Goal: Information Seeking & Learning: Check status

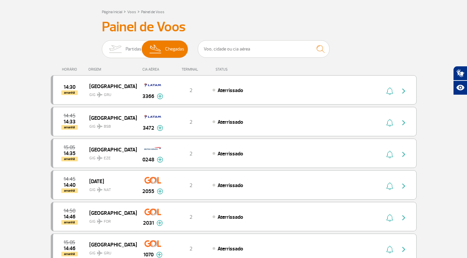
drag, startPoint x: 17, startPoint y: 121, endPoint x: 23, endPoint y: 119, distance: 5.6
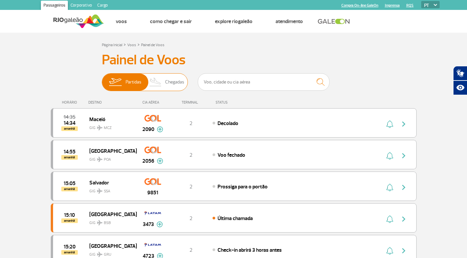
click at [171, 82] on span "Chegadas" at bounding box center [174, 82] width 19 height 17
click at [102, 79] on input "Partidas Chegadas" at bounding box center [102, 79] width 0 height 0
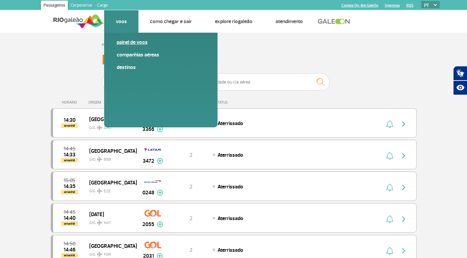
click at [125, 43] on link "Painel de voos" at bounding box center [161, 42] width 88 height 7
click at [125, 44] on link "Painel de voos" at bounding box center [161, 42] width 88 height 7
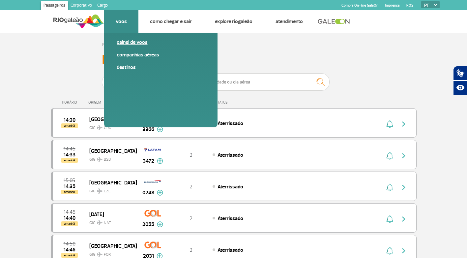
click at [125, 44] on link "Painel de voos" at bounding box center [161, 42] width 88 height 7
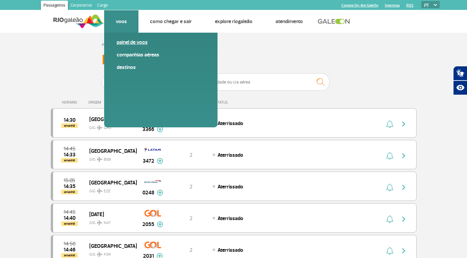
click at [125, 44] on link "Painel de voos" at bounding box center [161, 42] width 88 height 7
click at [130, 41] on link "Painel de voos" at bounding box center [161, 42] width 88 height 7
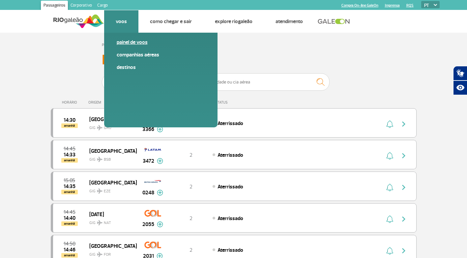
click at [130, 41] on link "Painel de voos" at bounding box center [161, 42] width 88 height 7
